Goal: Task Accomplishment & Management: Use online tool/utility

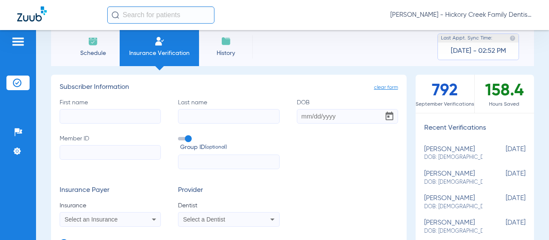
scroll to position [16, 0]
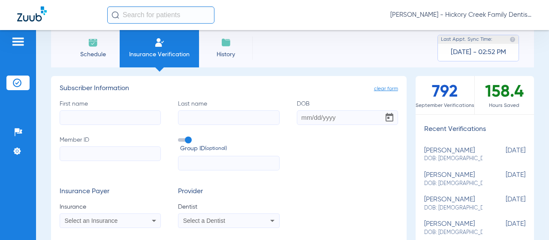
click at [98, 43] on li "Schedule" at bounding box center [93, 48] width 54 height 39
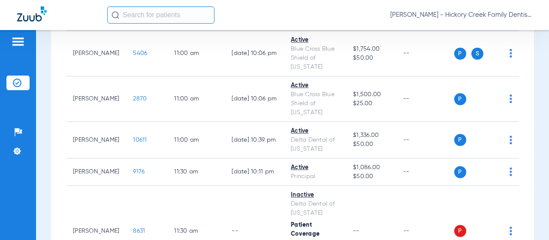
scroll to position [1033, 0]
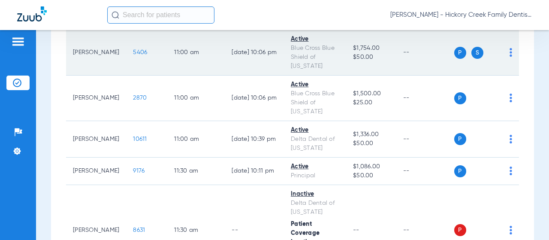
click at [136, 55] on span "5406" at bounding box center [140, 52] width 14 height 6
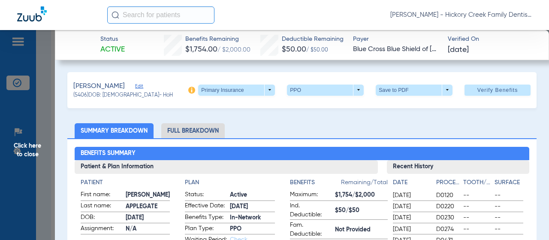
click at [24, 86] on span "Click here to close" at bounding box center [27, 150] width 55 height 240
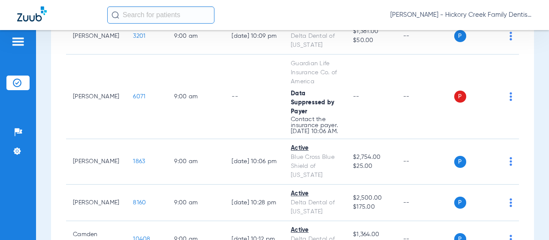
scroll to position [0, 0]
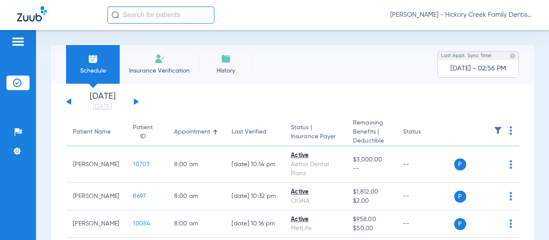
click at [219, 72] on span "History" at bounding box center [225, 70] width 41 height 9
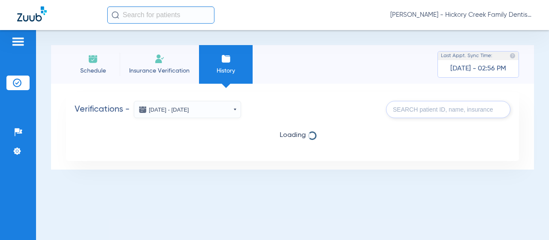
click at [198, 114] on button "[DATE] - [DATE]" at bounding box center [187, 109] width 107 height 17
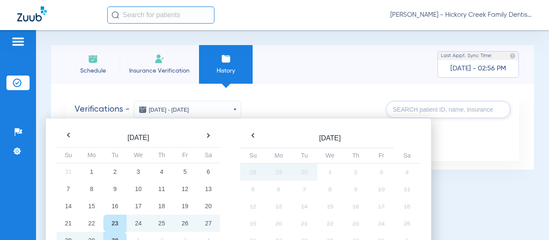
click at [198, 114] on button "[DATE] - [DATE]" at bounding box center [187, 109] width 107 height 17
click at [273, 86] on div "Verifications - [DATE] - [DATE] [DATE] Su Mo Tu We Th Fr Sa 31 1 2 3 4 5 6 7 8 …" at bounding box center [292, 127] width 483 height 86
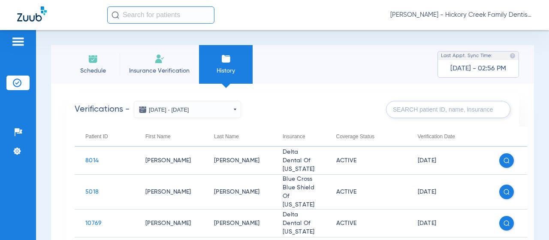
click at [88, 59] on img at bounding box center [93, 59] width 10 height 10
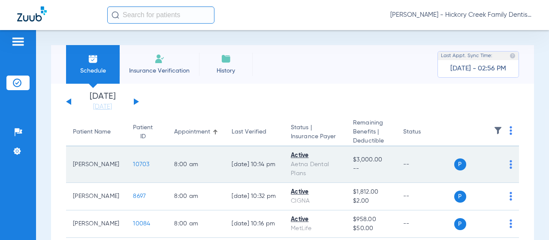
click at [138, 160] on td "10703" at bounding box center [146, 164] width 41 height 36
click at [139, 163] on span "10703" at bounding box center [141, 164] width 16 height 6
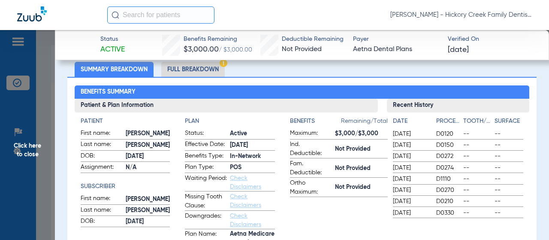
scroll to position [62, 0]
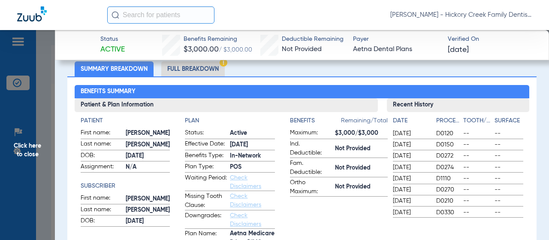
click at [205, 68] on li "Full Breakdown" at bounding box center [192, 68] width 63 height 15
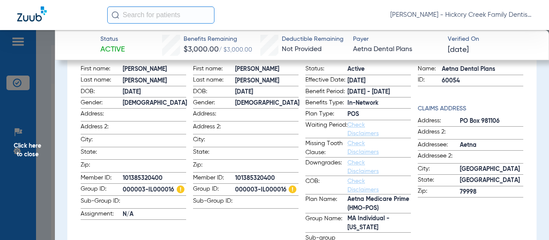
scroll to position [127, 0]
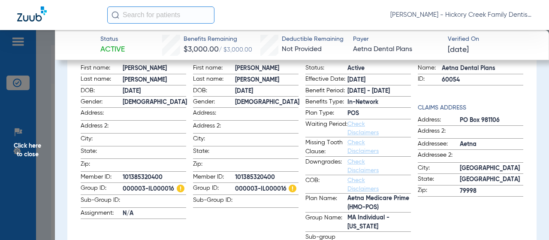
click at [353, 151] on link "Check Disclaimers" at bounding box center [362, 146] width 31 height 15
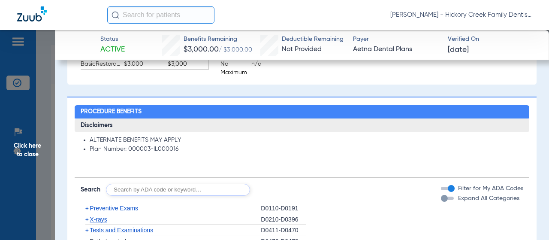
scroll to position [601, 0]
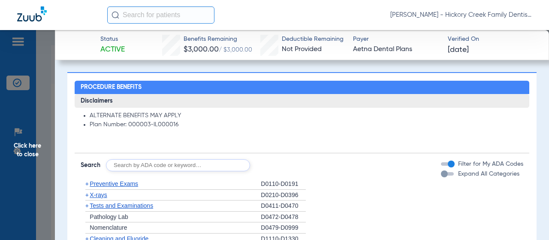
click at [24, 112] on span "Click here to close" at bounding box center [27, 150] width 55 height 240
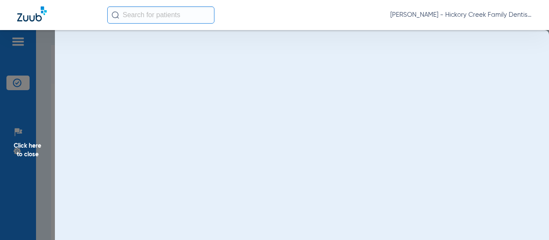
scroll to position [0, 0]
